Goal: Check status

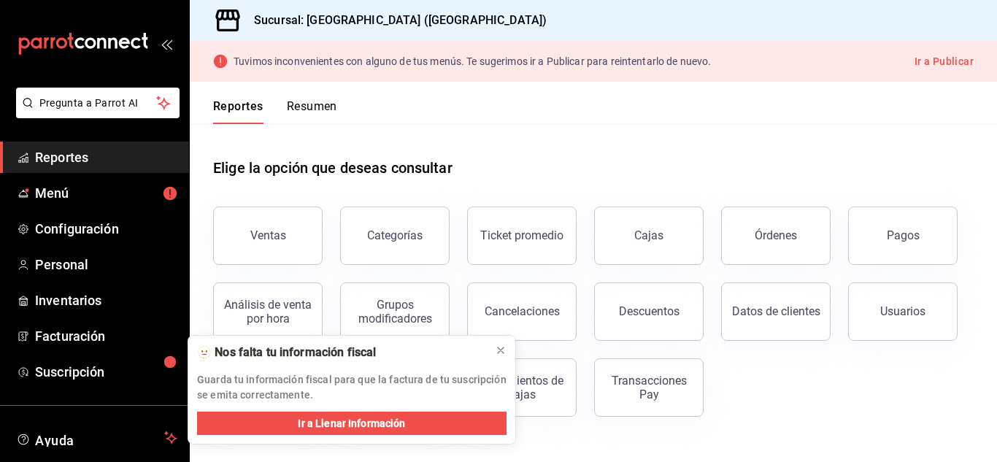
click at [655, 297] on button "Descuentos" at bounding box center [648, 311] width 109 height 58
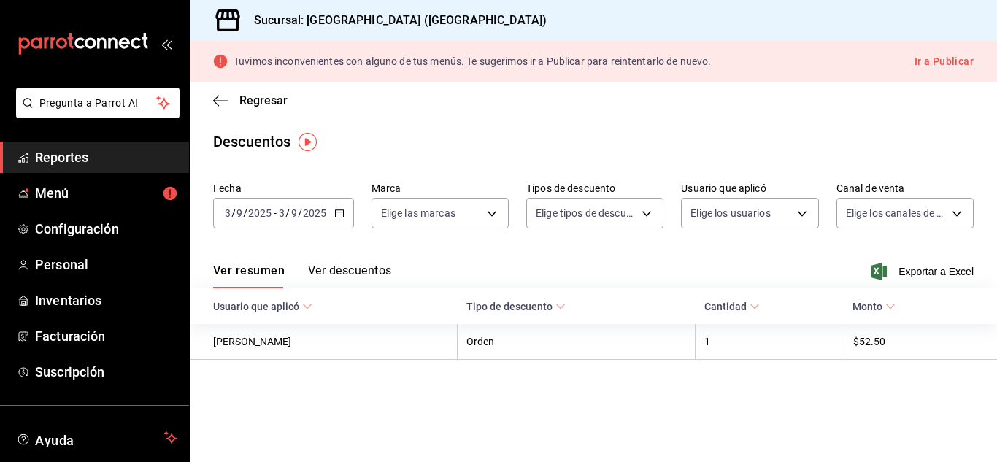
click at [341, 210] on \(Stroke\) "button" at bounding box center [339, 213] width 9 height 8
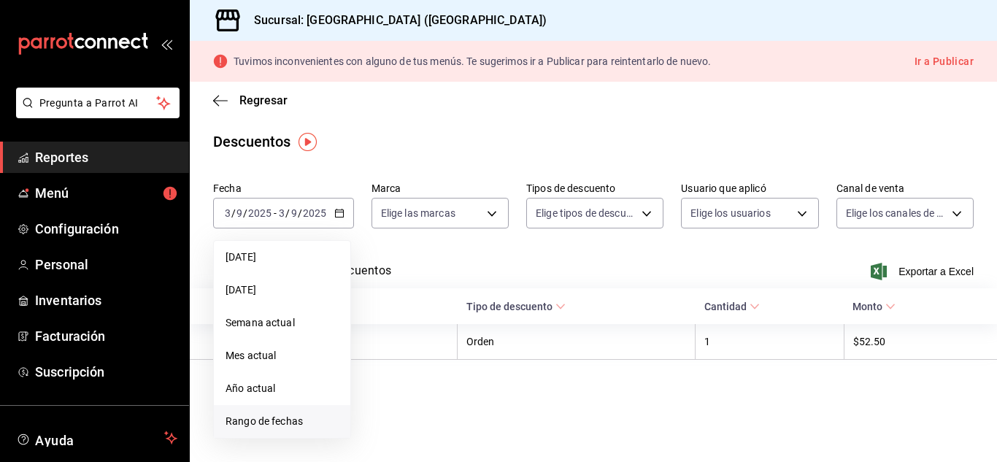
click at [273, 421] on span "Rango de fechas" at bounding box center [281, 421] width 113 height 15
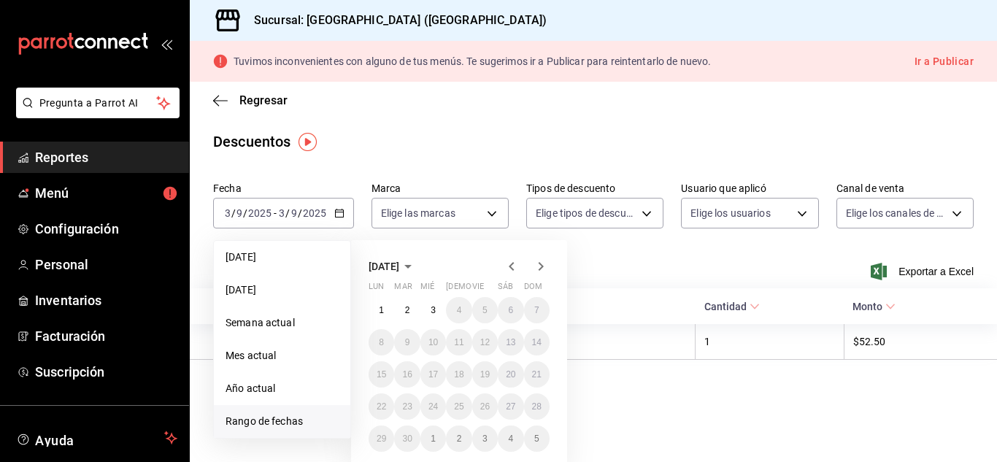
click at [509, 266] on icon "button" at bounding box center [511, 266] width 5 height 9
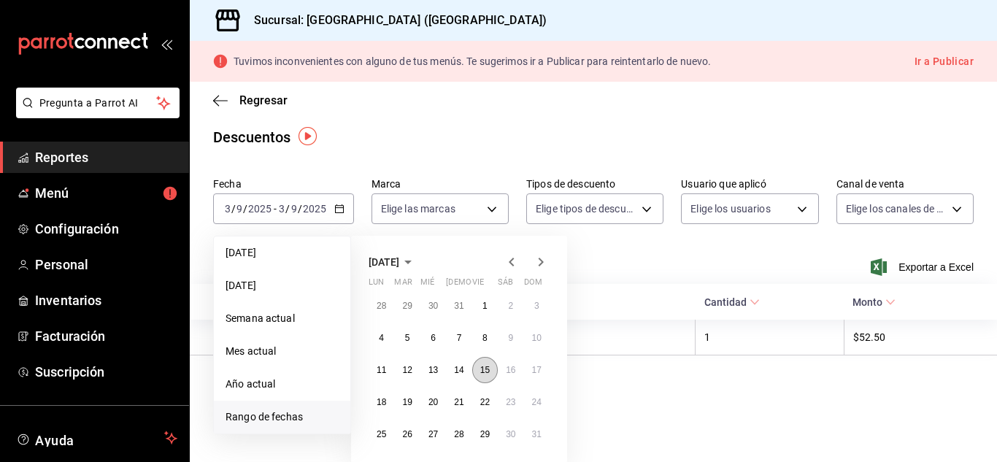
scroll to position [6, 0]
click at [510, 432] on abbr "30" at bounding box center [510, 433] width 9 height 10
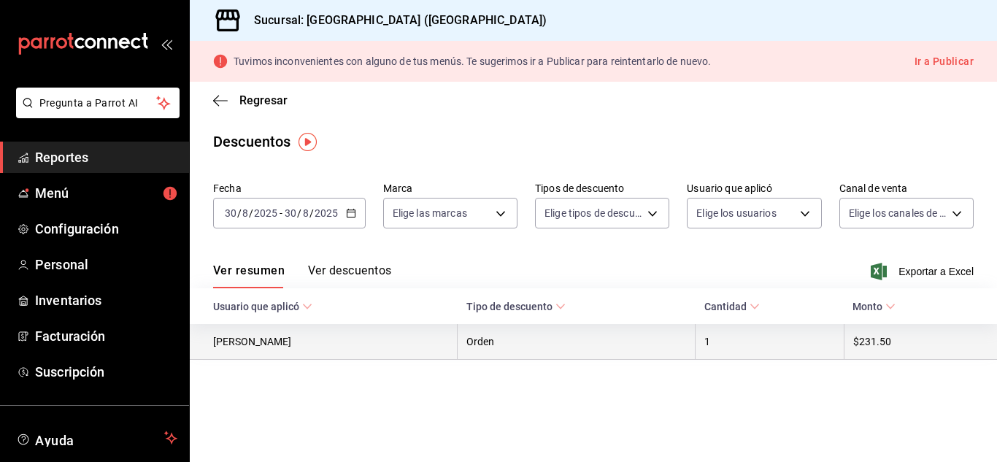
click at [700, 349] on th "1" at bounding box center [769, 342] width 149 height 36
click at [601, 341] on th "Orden" at bounding box center [576, 342] width 238 height 36
click at [382, 352] on th "[PERSON_NAME]" at bounding box center [324, 342] width 268 height 36
